Goal: Find specific page/section: Find specific page/section

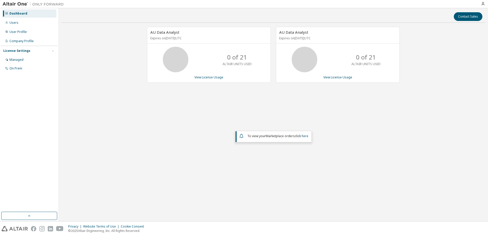
click at [131, 111] on div "AU Data Analyst Expires on [DATE] UTC 0 of 21 ALTAIR UNITS USED View License Us…" at bounding box center [273, 104] width 425 height 154
click at [29, 57] on div "Managed" at bounding box center [29, 60] width 54 height 8
